Goal: Information Seeking & Learning: Learn about a topic

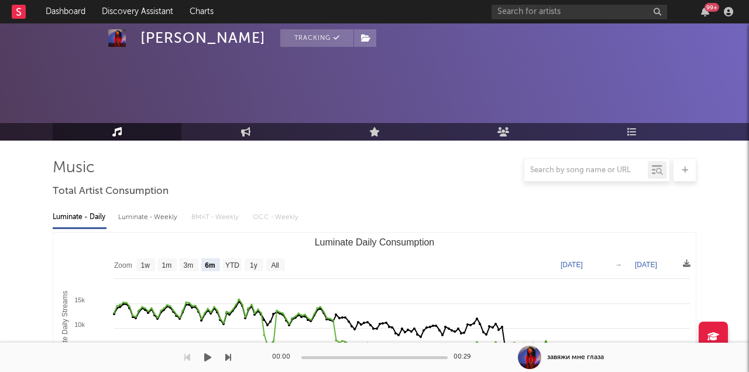
select select "6m"
select select "1w"
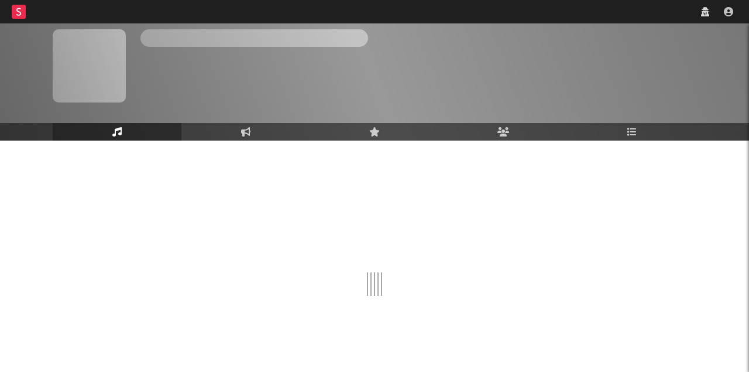
scroll to position [35, 0]
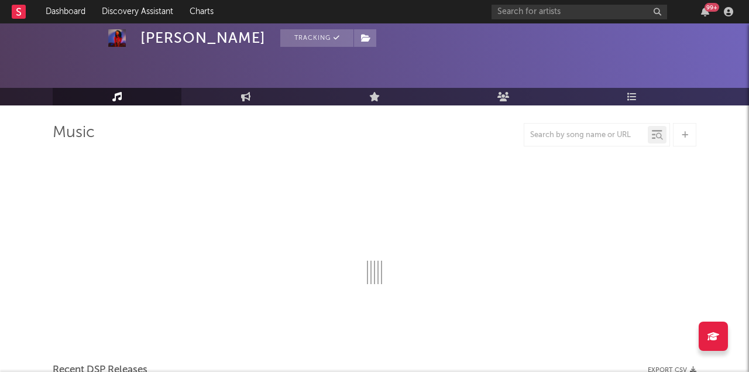
select select "6m"
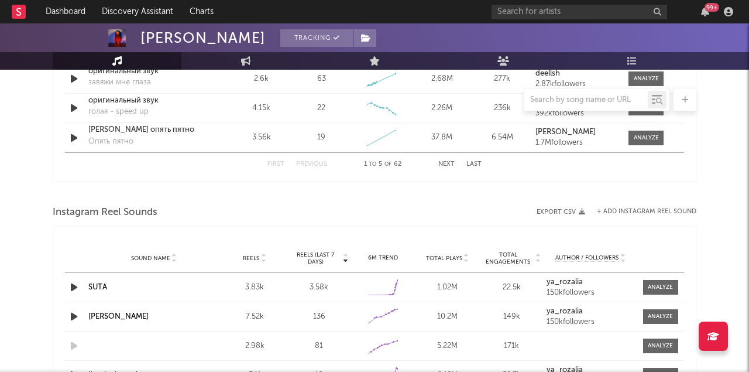
scroll to position [953, 0]
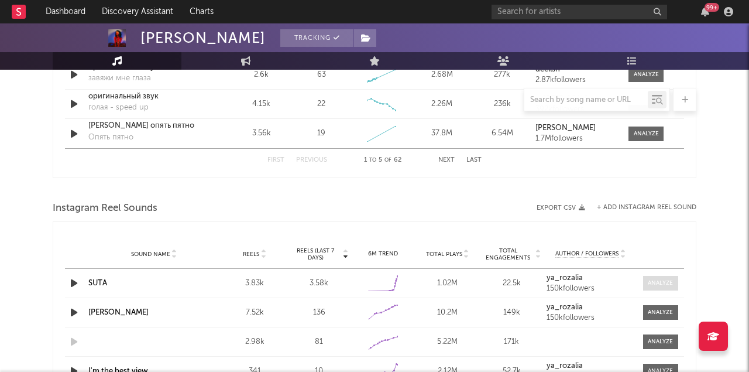
click at [660, 283] on div at bounding box center [660, 283] width 25 height 9
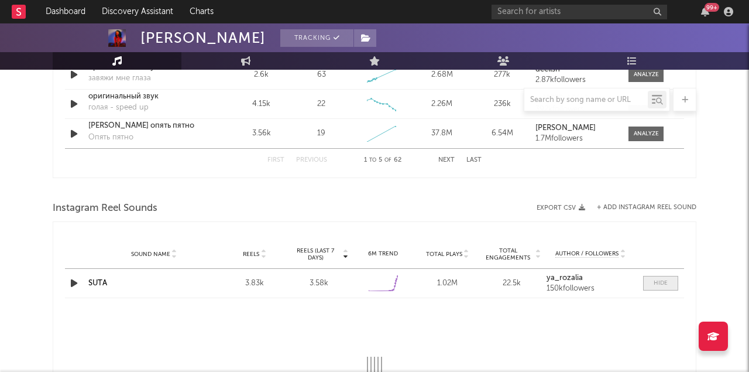
select select "1w"
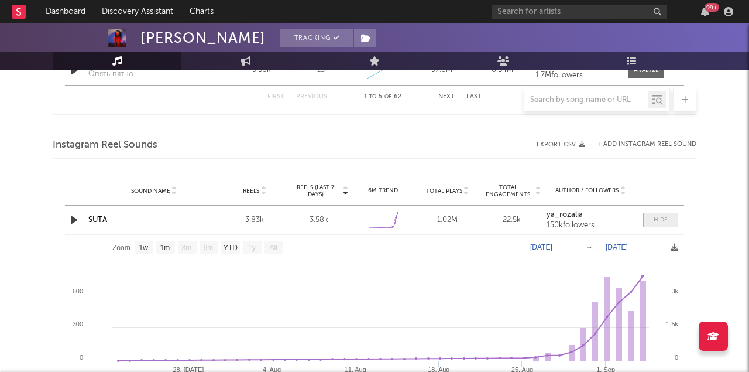
scroll to position [1036, 0]
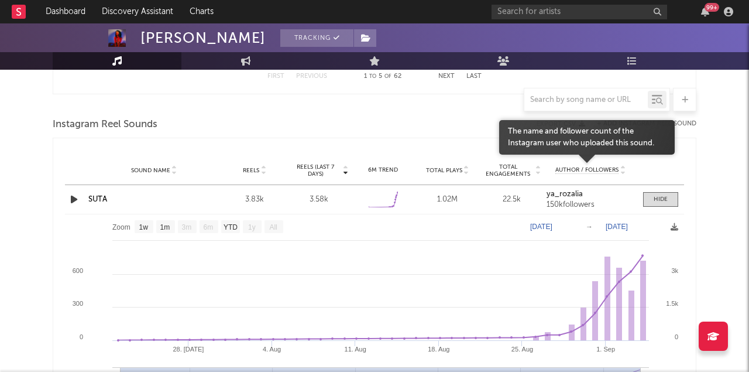
click at [601, 170] on span "Author / Followers" at bounding box center [586, 170] width 63 height 8
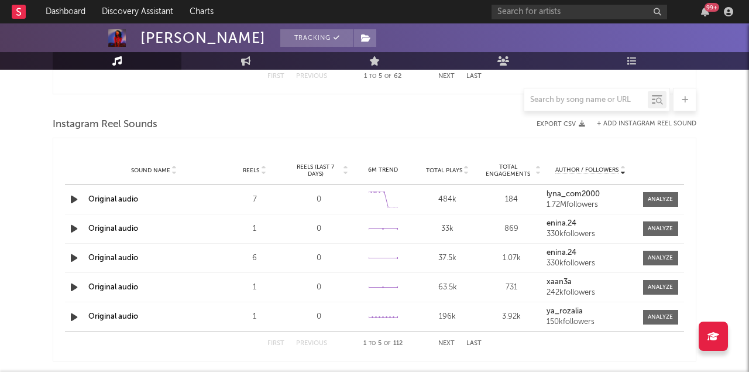
click at [76, 195] on icon "button" at bounding box center [74, 199] width 12 height 15
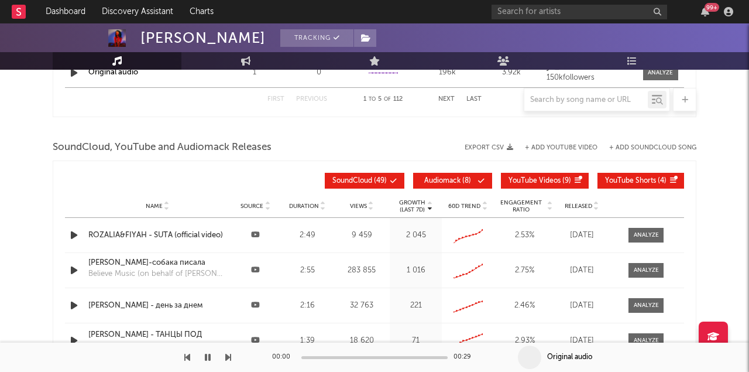
scroll to position [1286, 0]
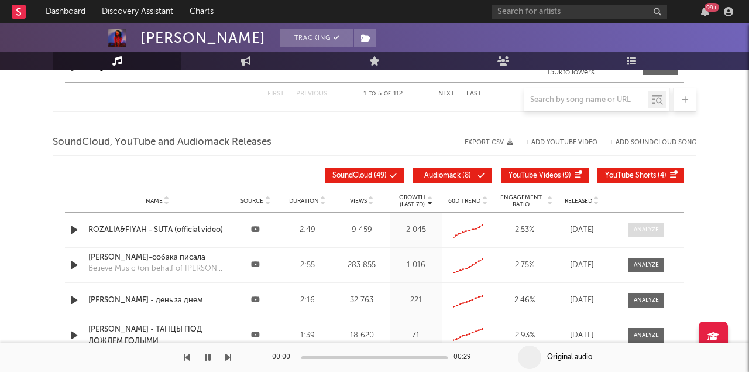
click at [647, 232] on div at bounding box center [646, 229] width 25 height 9
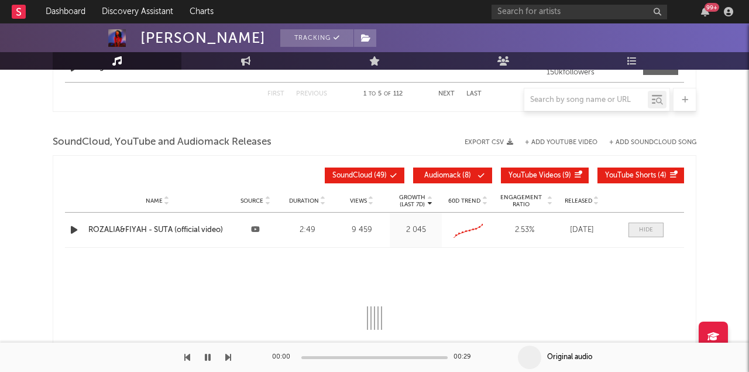
select select "All"
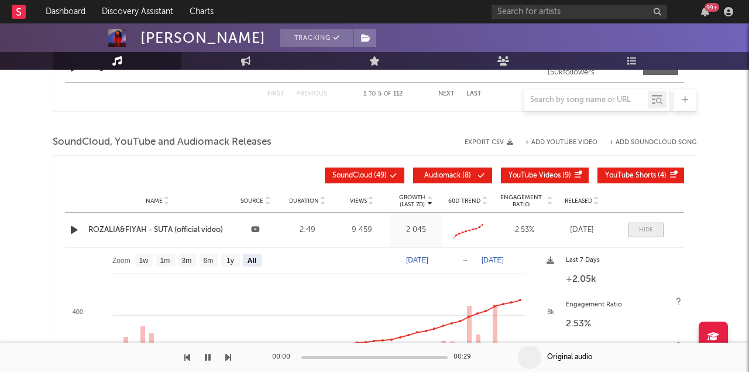
click at [647, 232] on div at bounding box center [646, 229] width 14 height 9
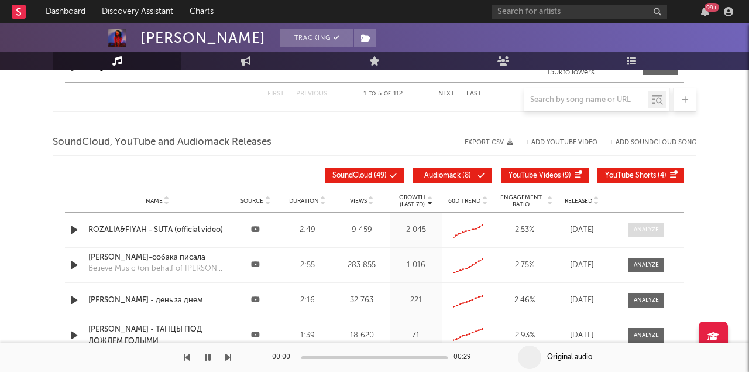
click at [637, 231] on div at bounding box center [646, 229] width 25 height 9
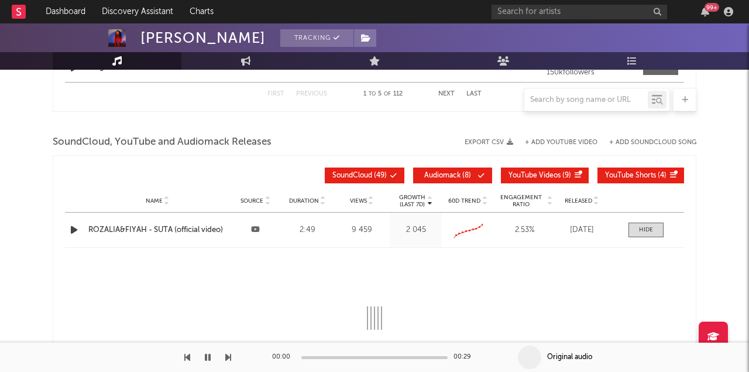
select select "All"
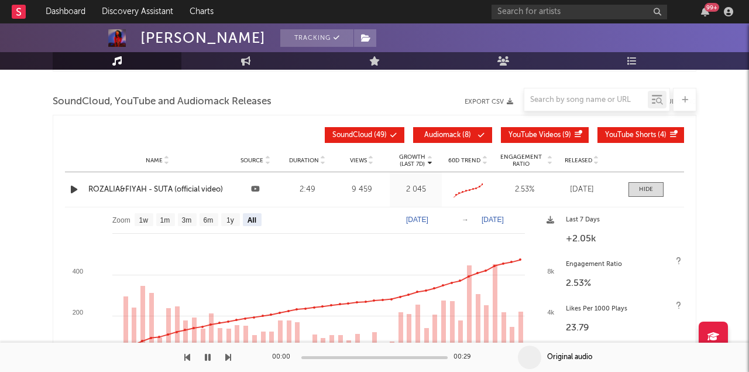
scroll to position [1352, 0]
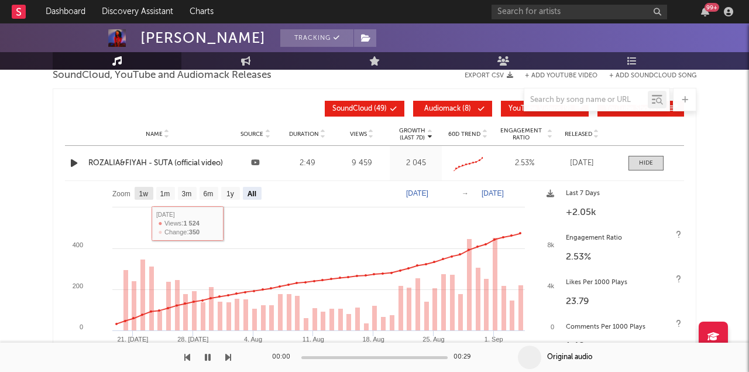
click at [143, 197] on text "1w" at bounding box center [143, 194] width 9 height 8
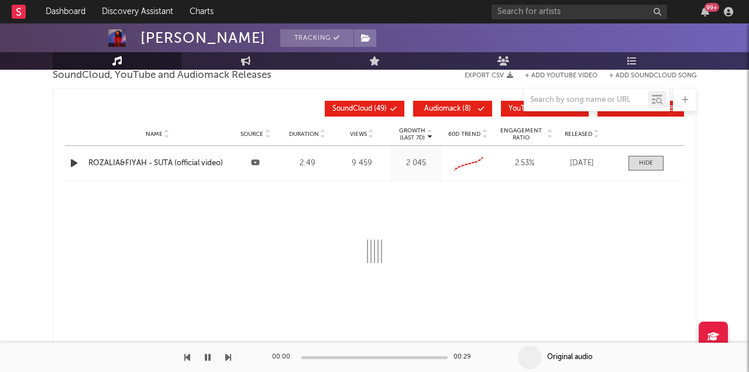
select select "1w"
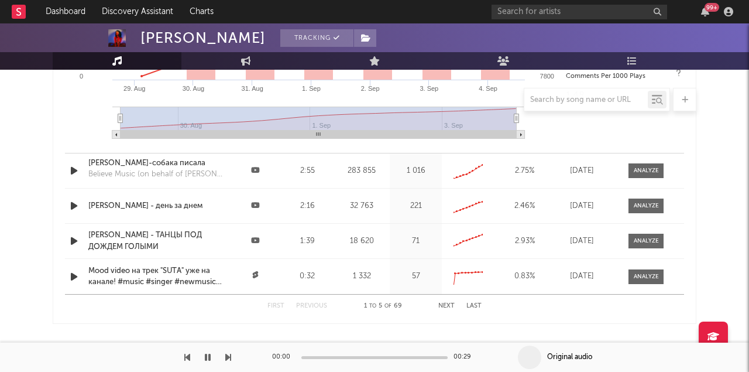
scroll to position [1643, 0]
